Goal: Task Accomplishment & Management: Use online tool/utility

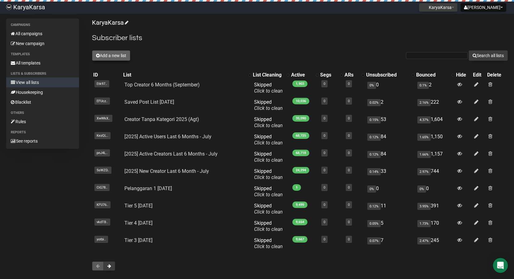
click at [105, 53] on button "Add a new list" at bounding box center [111, 55] width 38 height 10
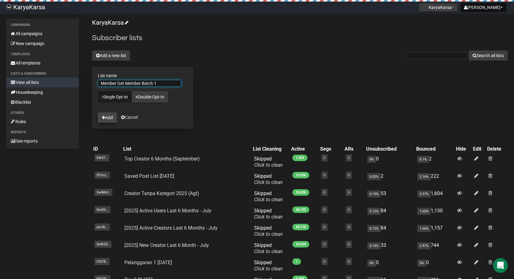
type input "Member Get Member Batch 1"
click at [112, 119] on button "Add" at bounding box center [107, 117] width 19 height 10
